Goal: Information Seeking & Learning: Learn about a topic

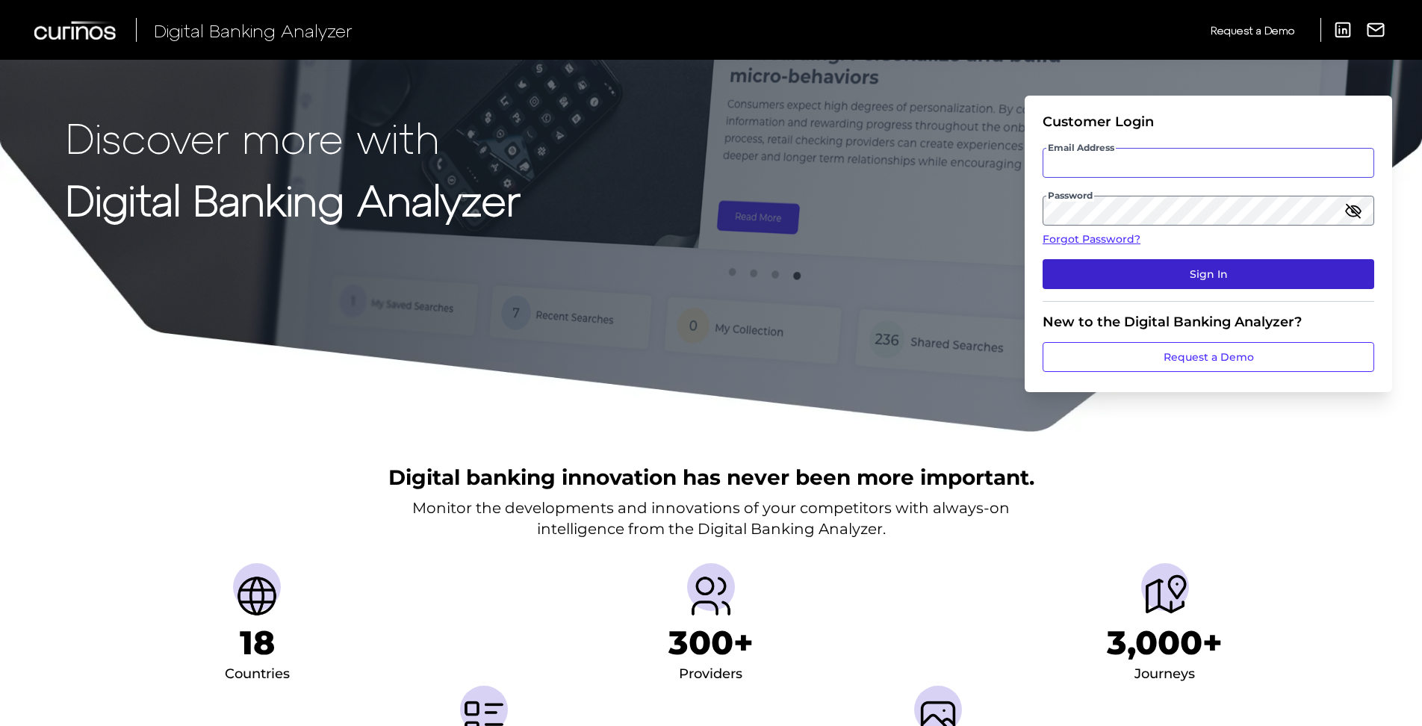
type input "[PERSON_NAME][EMAIL_ADDRESS][DOMAIN_NAME]"
click at [1157, 269] on button "Sign In" at bounding box center [1208, 274] width 332 height 30
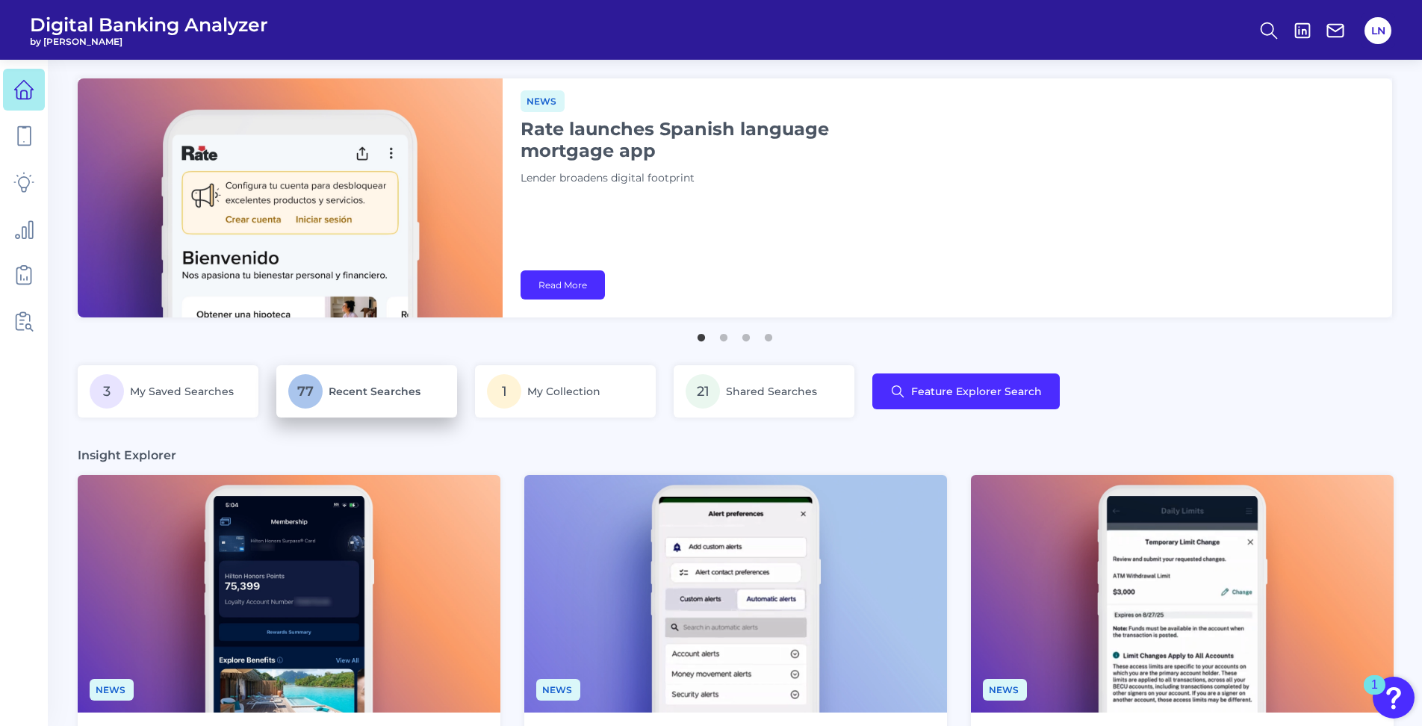
click at [339, 403] on p "77 Recent Searches" at bounding box center [366, 391] width 157 height 34
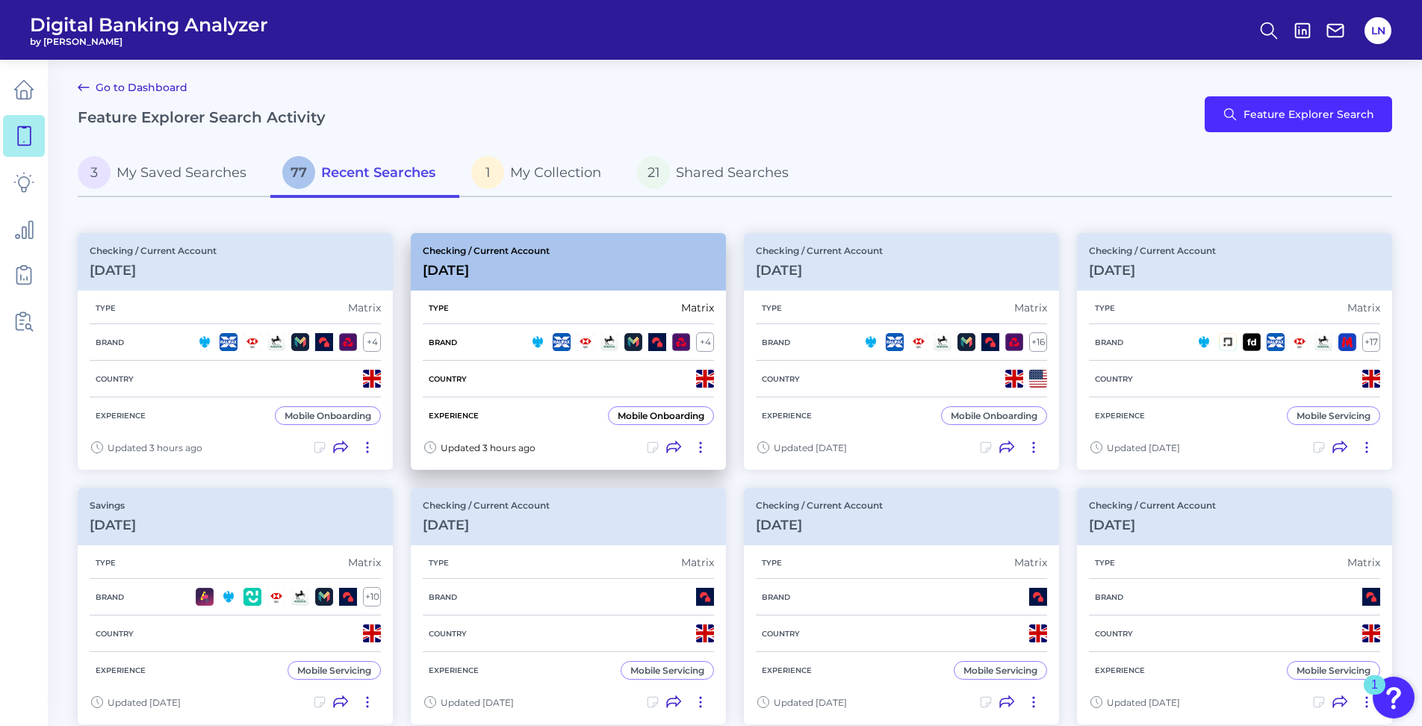
click at [514, 264] on h3 "[DATE]" at bounding box center [486, 270] width 127 height 16
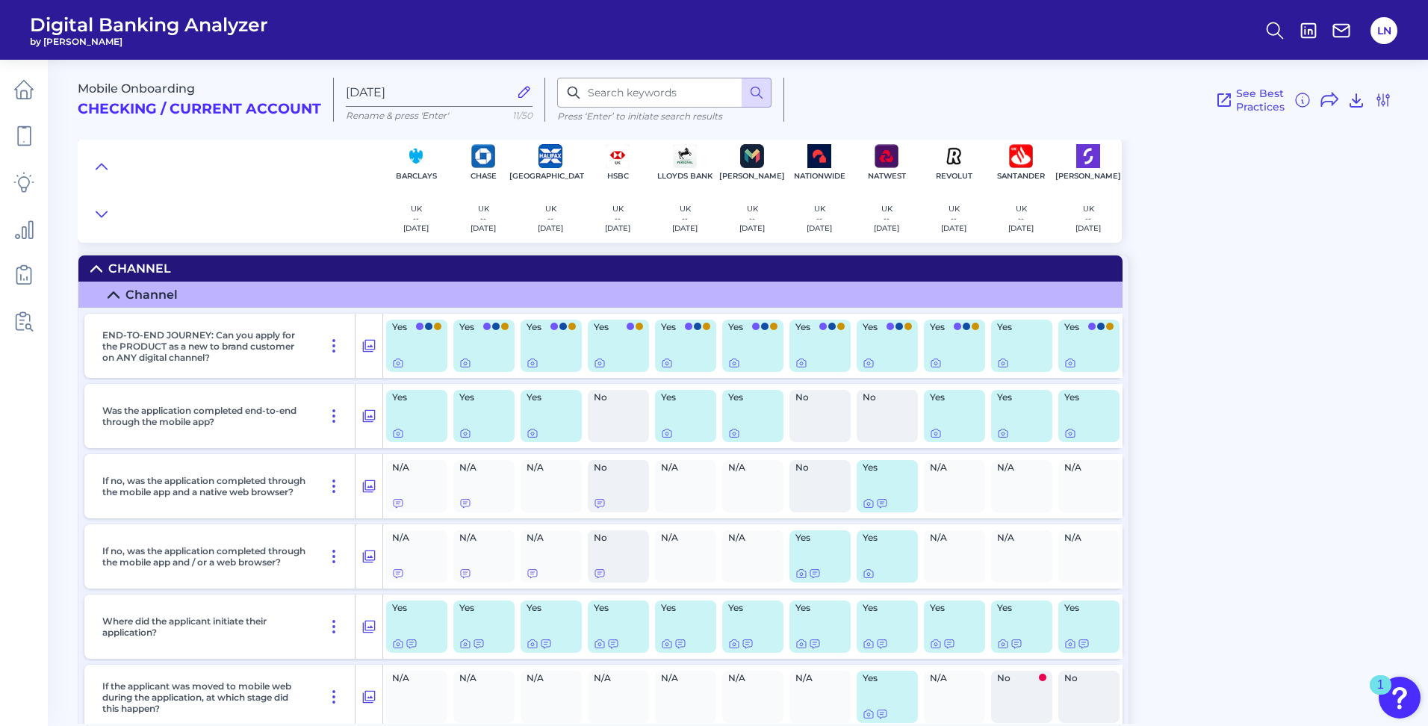
click at [1182, 340] on div "Mobile Onboarding Checking / Current Account [DATE] Rename & press 'Enter' 11/5…" at bounding box center [753, 386] width 1350 height 675
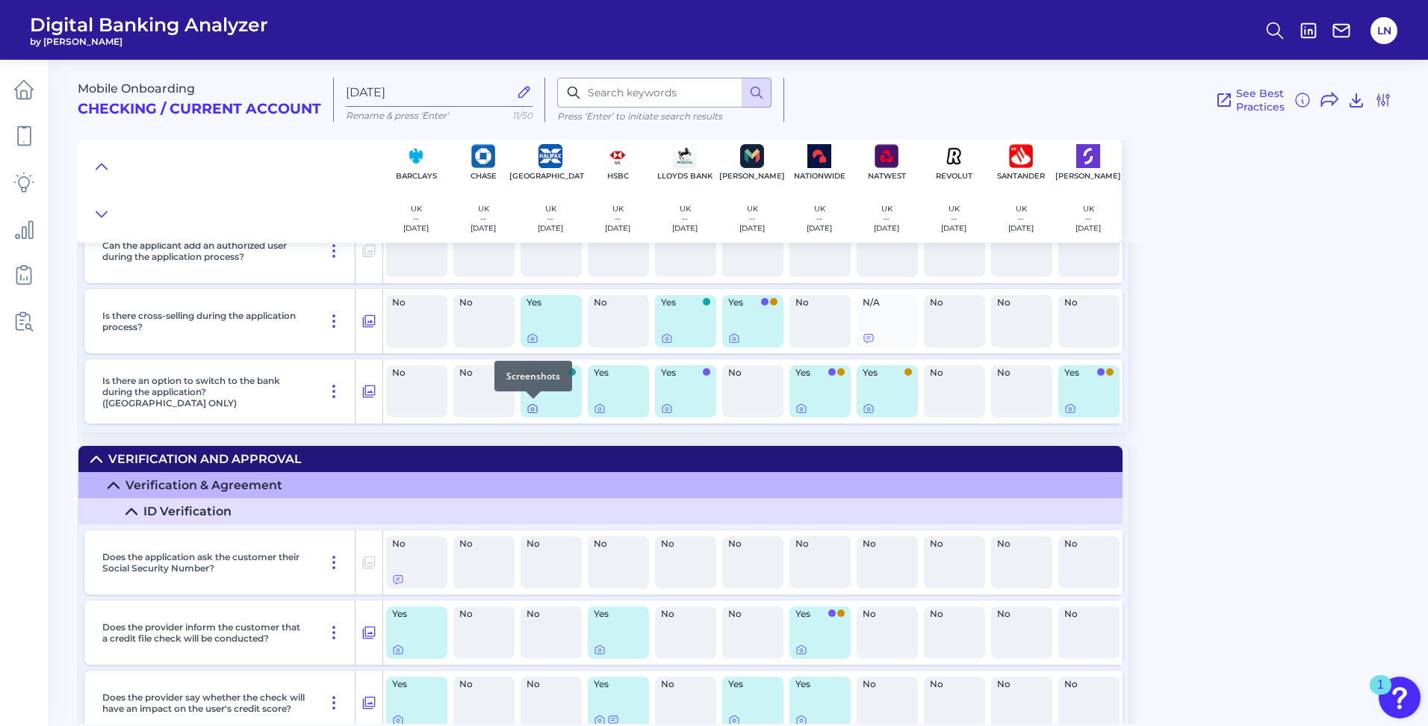
click at [537, 412] on icon at bounding box center [532, 409] width 9 height 8
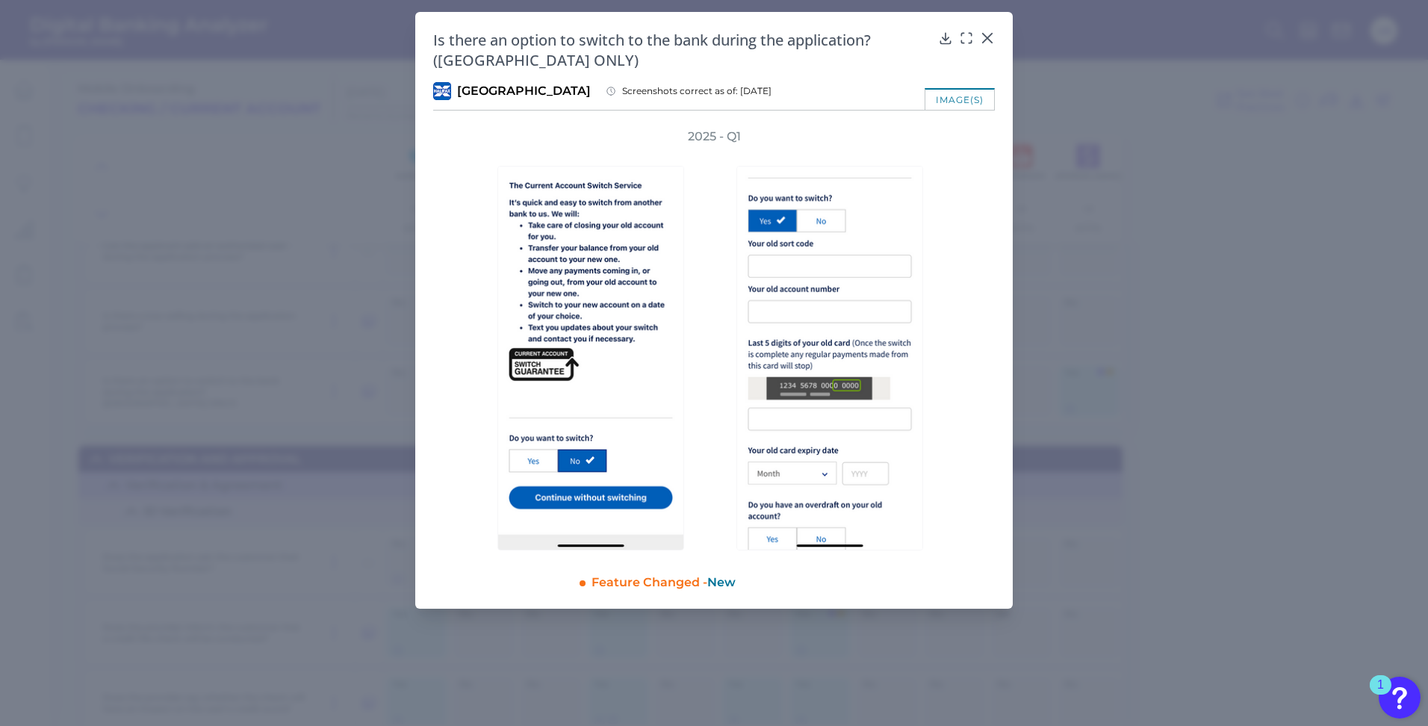
click at [958, 289] on div "2025 - Q1" at bounding box center [714, 339] width 514 height 422
click at [944, 523] on div at bounding box center [833, 347] width 224 height 405
click at [968, 409] on div "2025 - Q1" at bounding box center [714, 339] width 514 height 422
click at [928, 471] on div at bounding box center [833, 347] width 194 height 405
click at [928, 473] on div at bounding box center [833, 347] width 194 height 405
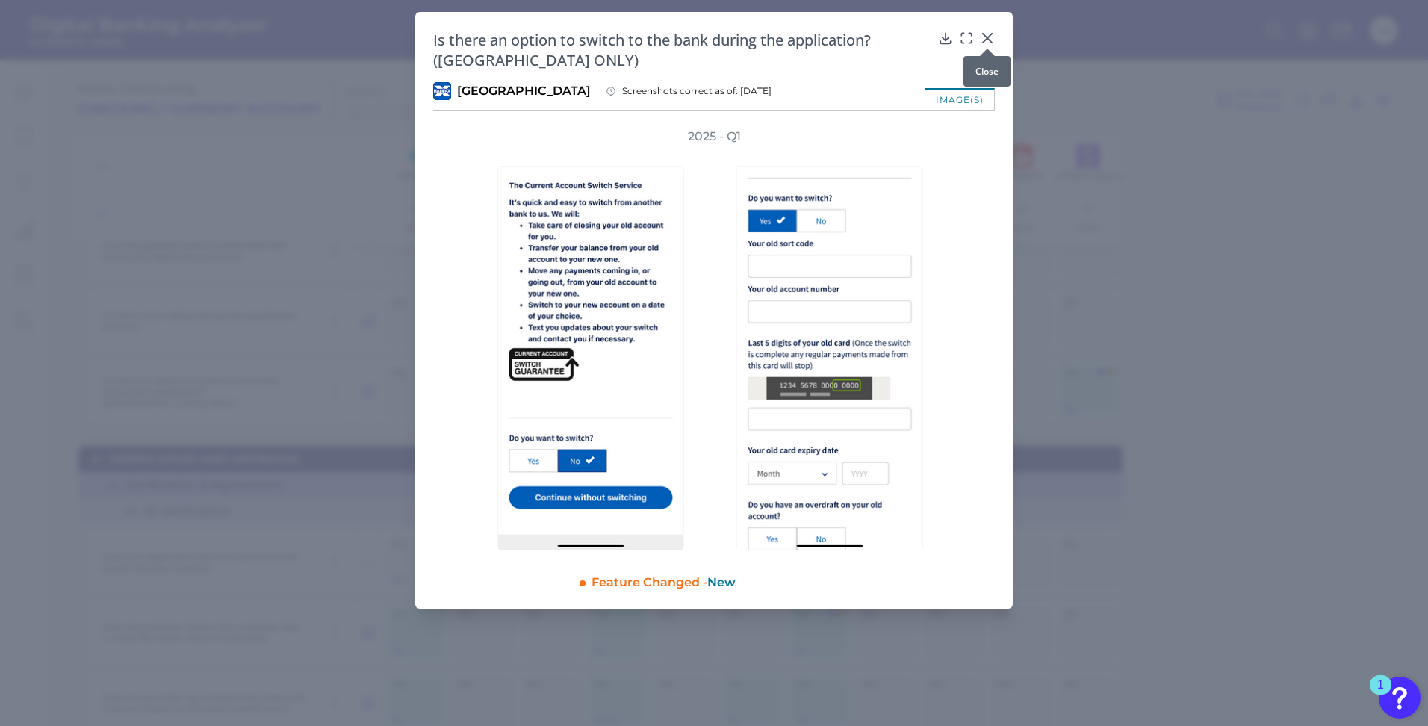
click at [987, 43] on div at bounding box center [987, 48] width 15 height 15
